Goal: Find specific page/section: Find specific page/section

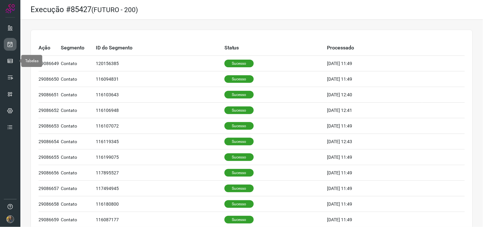
scroll to position [340, 0]
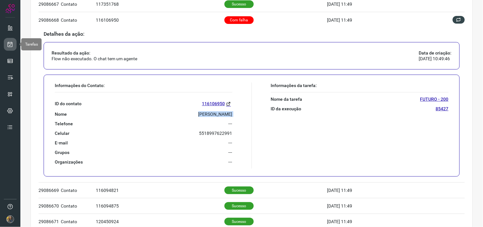
click at [7, 44] on icon at bounding box center [10, 44] width 7 height 6
